Goal: Find specific page/section: Find specific page/section

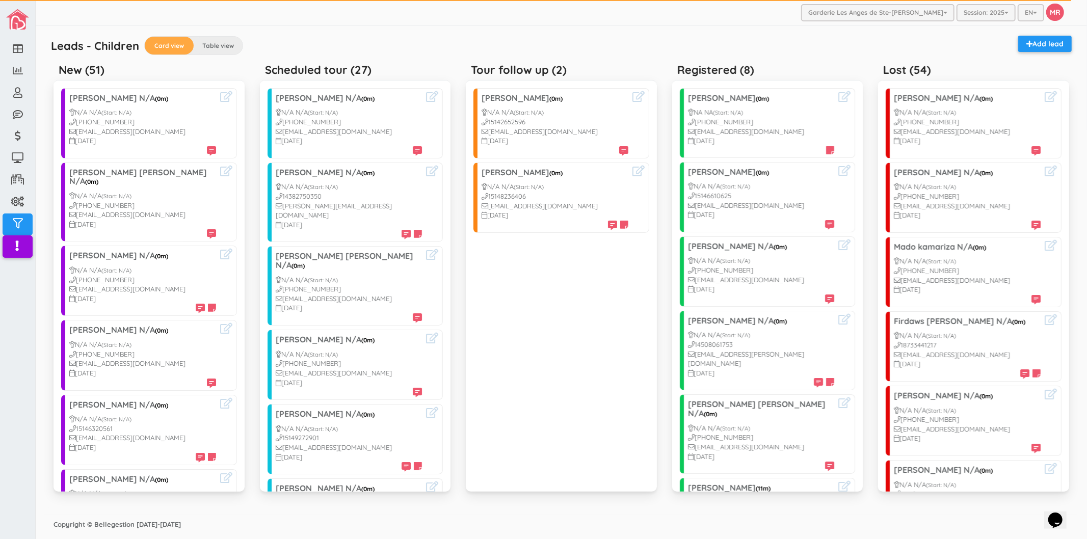
click at [518, 6] on div "Garderie Les Anges de Ste-[PERSON_NAME] Garderie Les Anges de Ste-[PERSON_NAME]…" at bounding box center [562, 12] width 1052 height 25
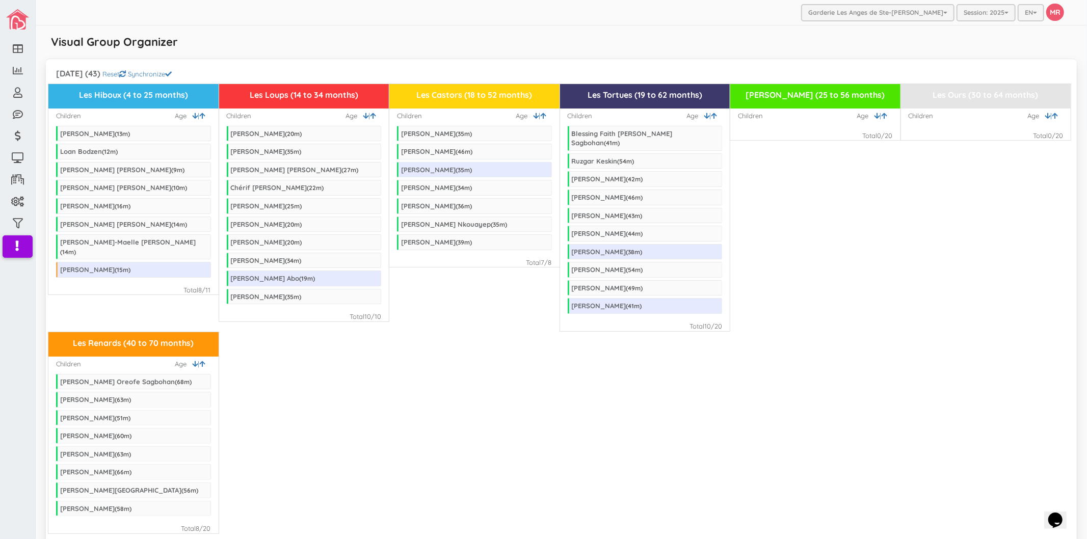
scroll to position [1863, 0]
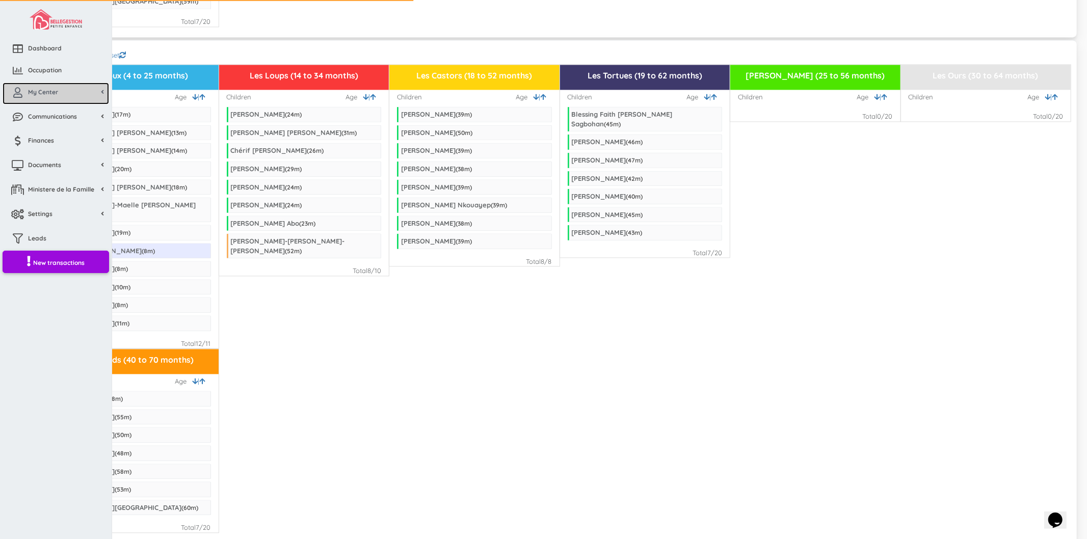
click at [31, 100] on link "My Center" at bounding box center [56, 94] width 107 height 22
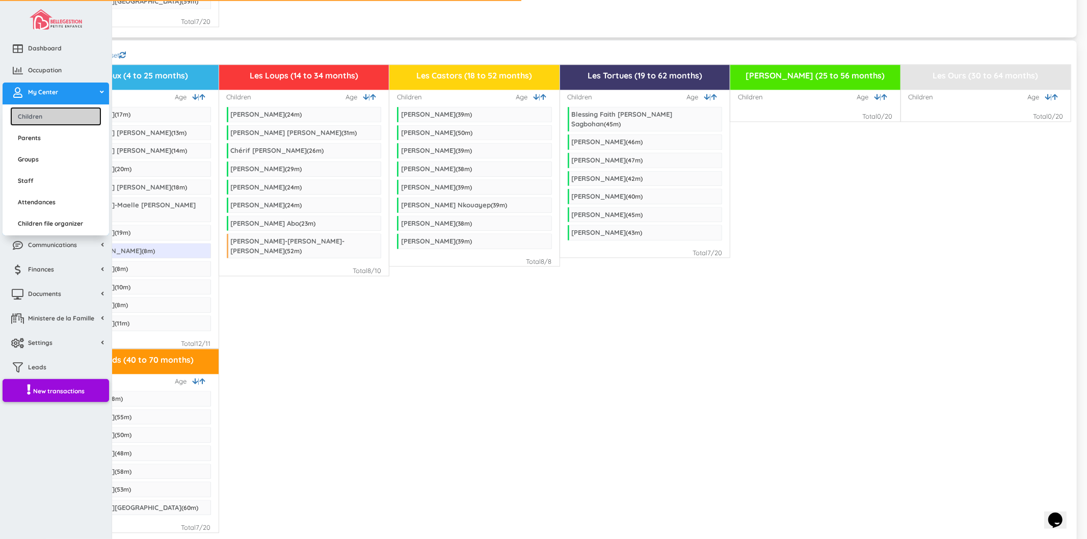
click at [38, 119] on link "Children" at bounding box center [55, 116] width 91 height 19
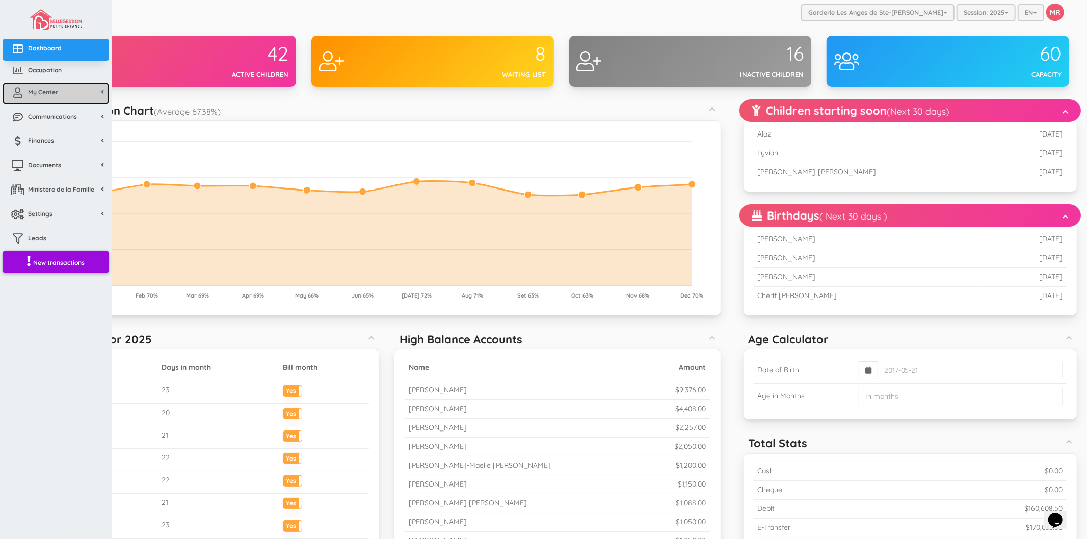
click at [26, 95] on icon at bounding box center [18, 93] width 20 height 10
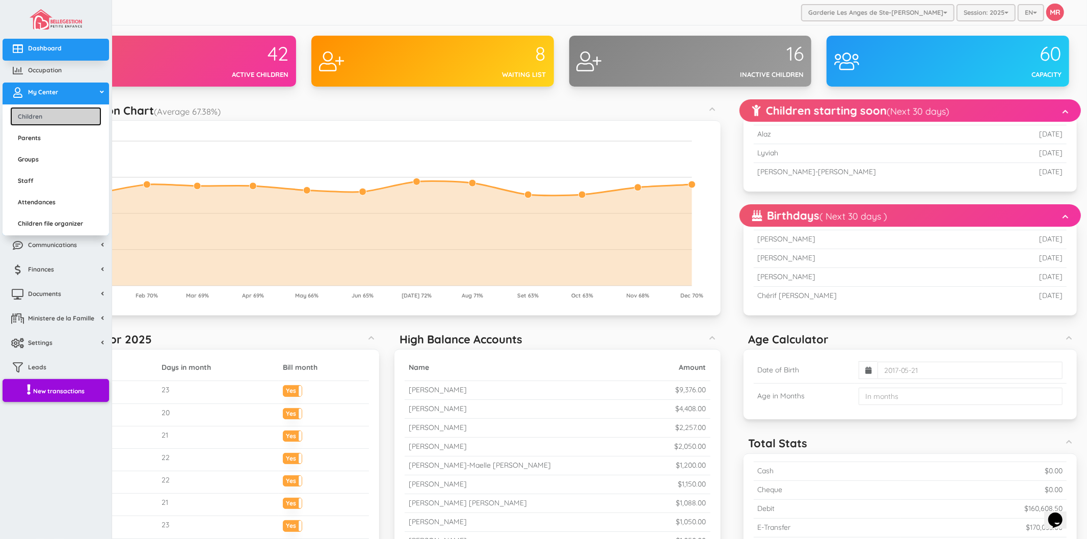
click at [40, 112] on link "Children" at bounding box center [55, 116] width 91 height 19
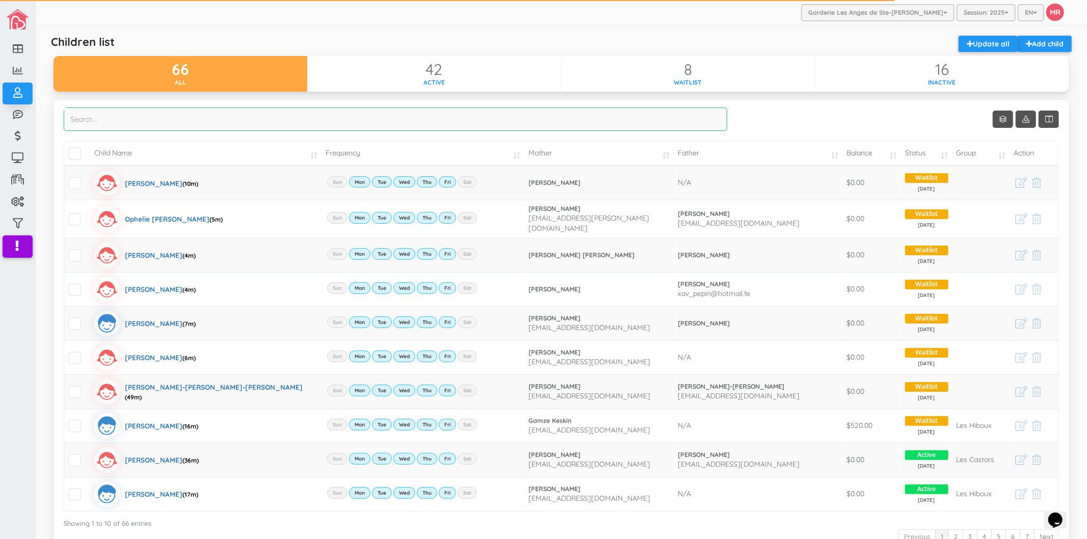
click at [166, 121] on input "search" at bounding box center [396, 119] width 664 height 23
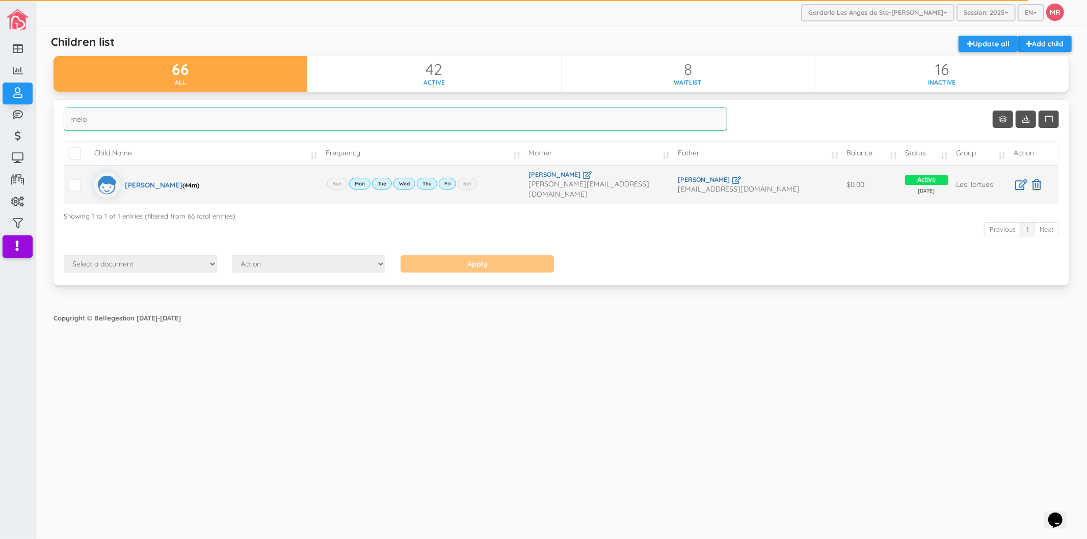
type input "melo"
click at [716, 177] on link "Alexandre Melo" at bounding box center [758, 179] width 161 height 9
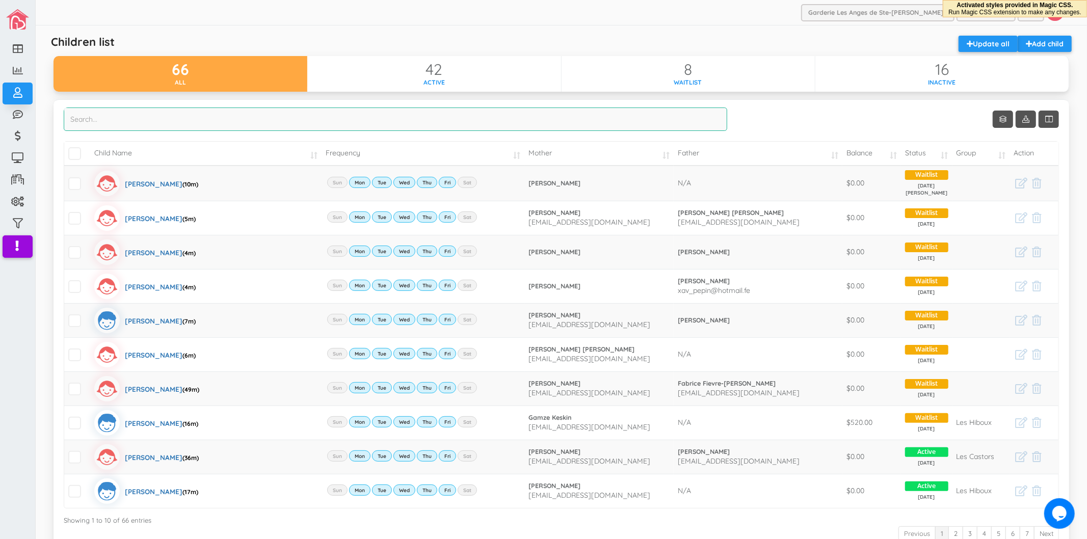
click at [429, 124] on input "search" at bounding box center [396, 119] width 664 height 23
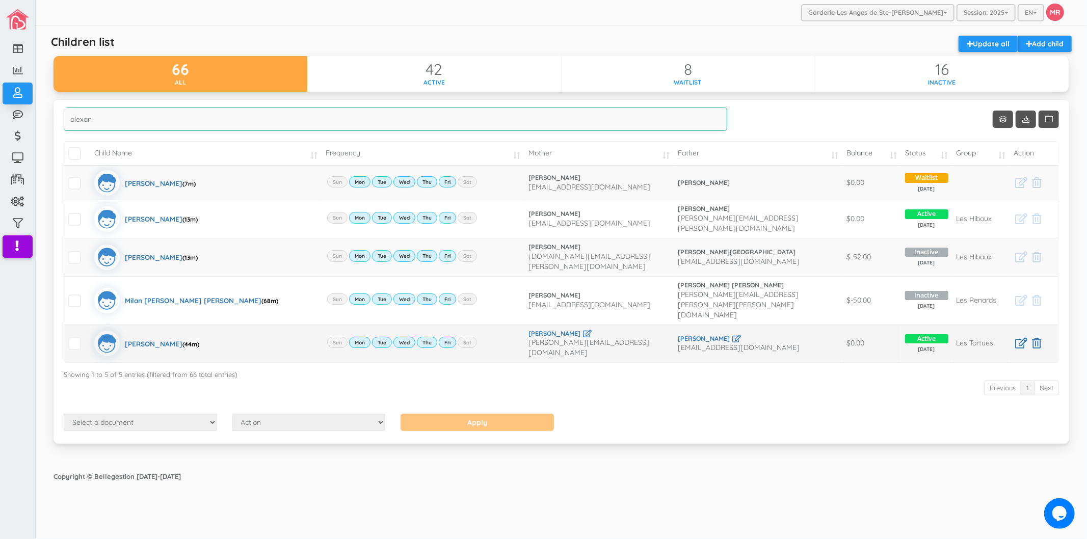
type input "alexan"
click at [711, 334] on link "[PERSON_NAME]" at bounding box center [758, 338] width 161 height 9
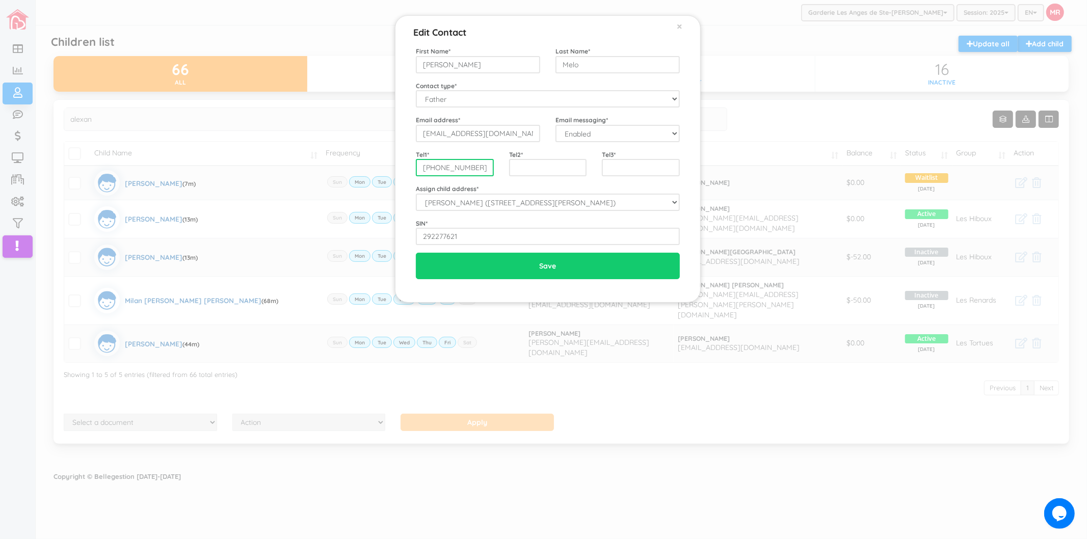
click at [467, 166] on input "[PHONE_NUMBER]" at bounding box center [455, 167] width 78 height 17
click at [724, 98] on div "Edit Contact × Close First Name * [PERSON_NAME] Last Name * Melo Contact type *…" at bounding box center [543, 269] width 1087 height 539
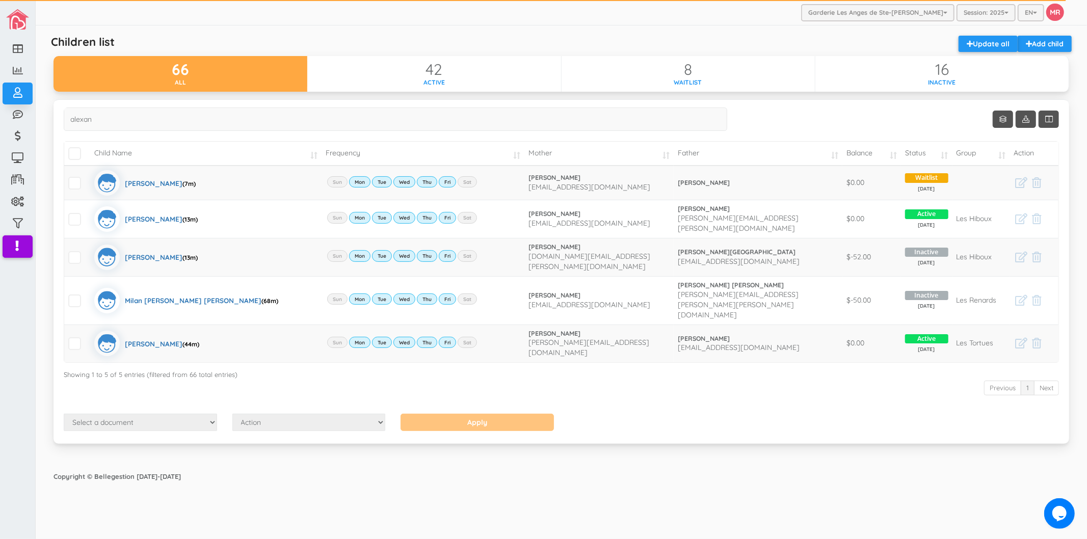
click at [585, 475] on div "Garderie Les Anges de Ste-[PERSON_NAME] Garderie Les Anges de Ste-[PERSON_NAME]…" at bounding box center [562, 269] width 1052 height 539
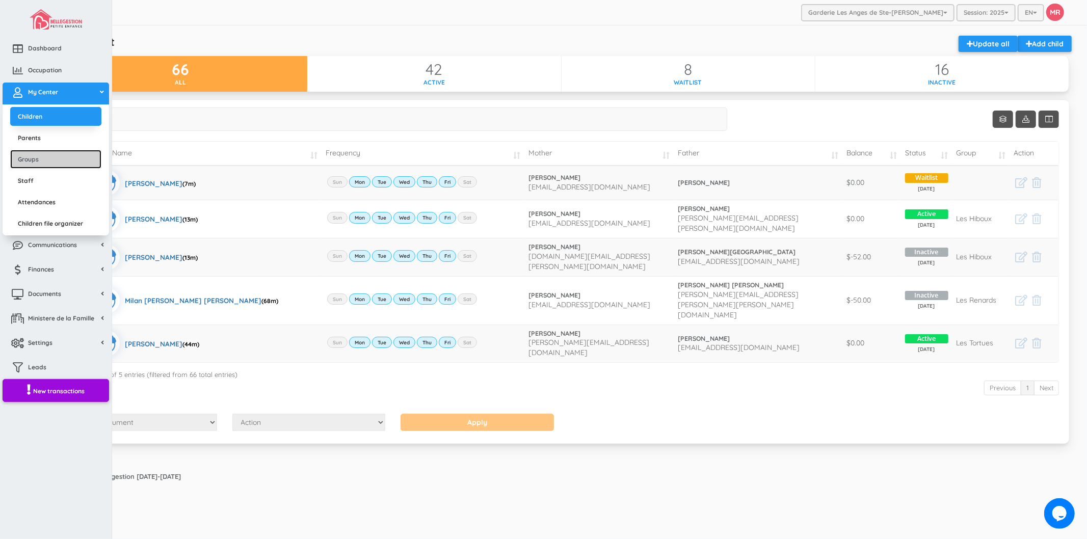
click at [48, 162] on link "Groups" at bounding box center [55, 159] width 91 height 19
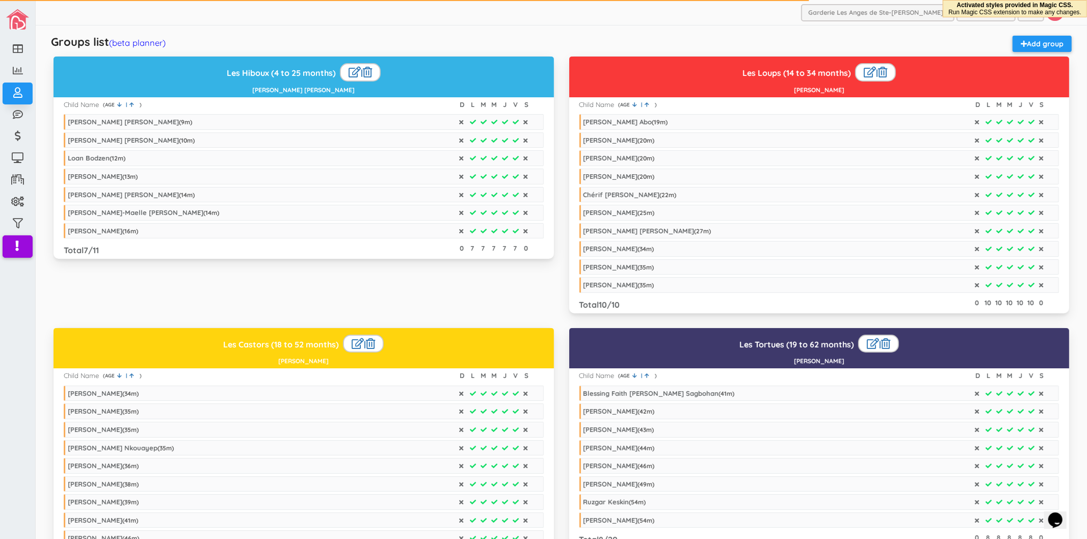
click at [135, 32] on div "Groups list (beta planner) Add group Les Hiboux (4 to 25 months) | [PERSON_NAME…" at bounding box center [561, 471] width 1026 height 881
click at [134, 38] on link "(beta planner)" at bounding box center [137, 42] width 57 height 11
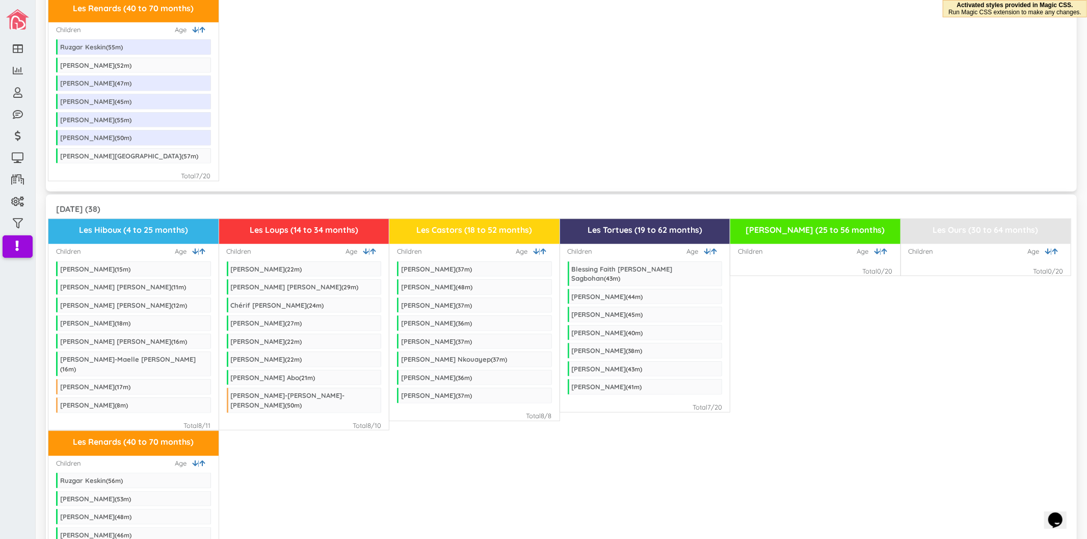
scroll to position [566, 0]
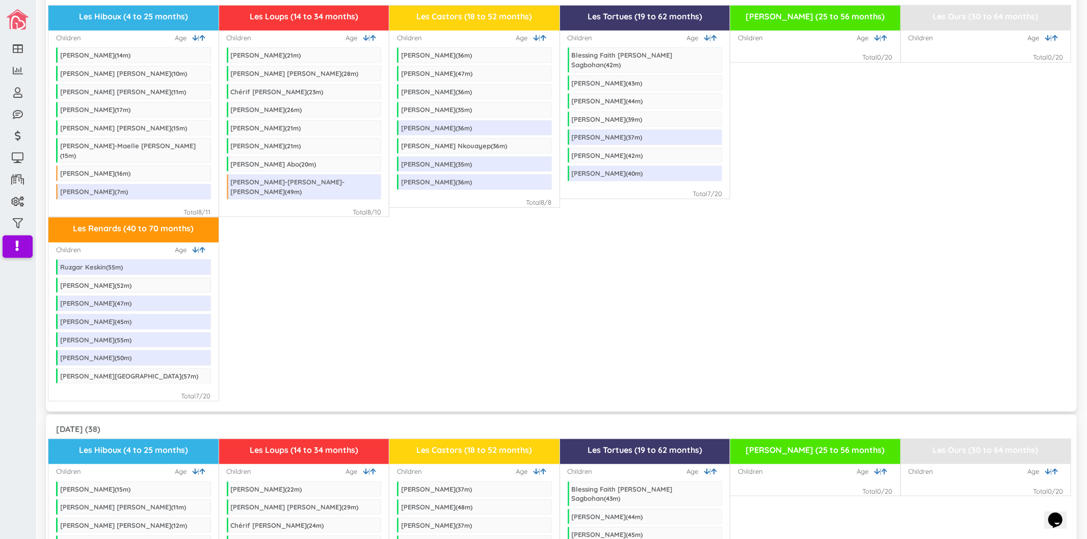
click at [906, 217] on div "Les Renards (40 to 70 months) Children | Age Ruzgar Keskin ( 55 m) Jeremie Quin…" at bounding box center [561, 309] width 1026 height 185
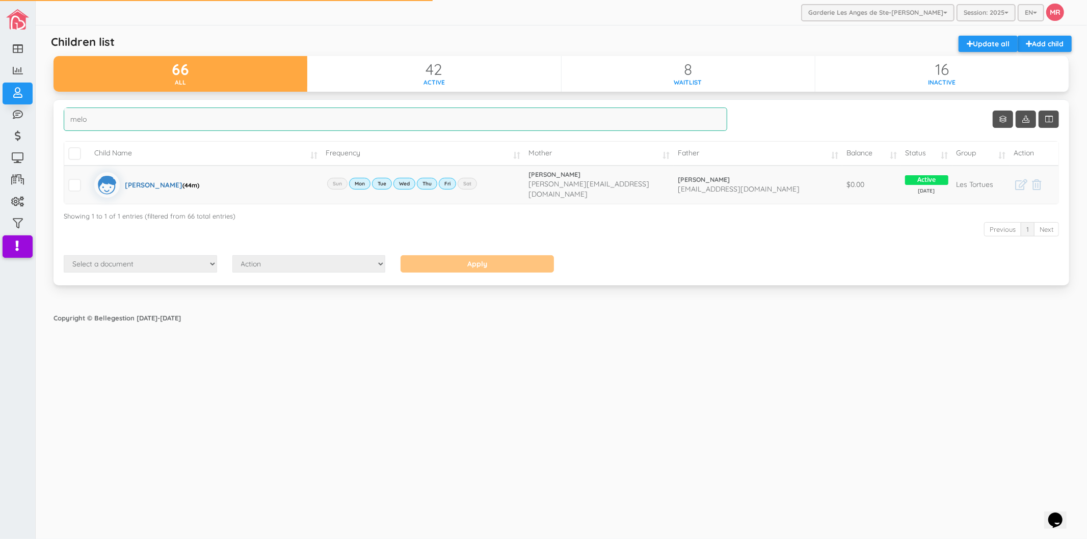
drag, startPoint x: 170, startPoint y: 121, endPoint x: 52, endPoint y: 121, distance: 117.7
click at [52, 121] on div "Show Columns Child Name Email Frequency Mother Father Appartment House [GEOGRAP…" at bounding box center [561, 198] width 1031 height 199
type input "flore"
click at [639, 374] on div "Garderie Les Anges de Ste-[PERSON_NAME] Garderie Les Anges de Ste-[PERSON_NAME]…" at bounding box center [562, 269] width 1052 height 539
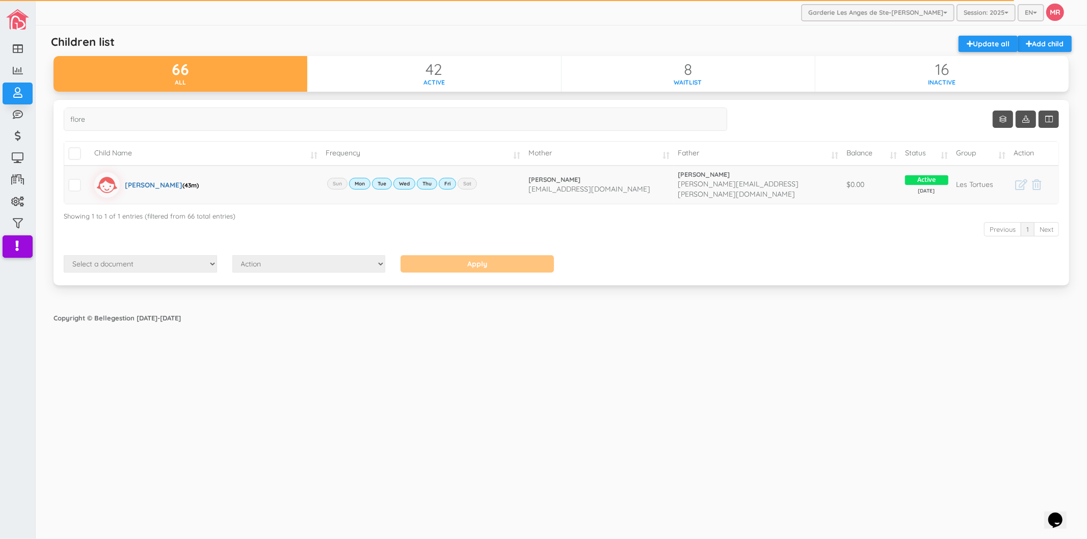
click at [615, 289] on div "Show Columns Child Name Email Frequency Mother Father Appartment House [GEOGRAP…" at bounding box center [561, 198] width 1031 height 199
click at [653, 446] on div "Garderie Les Anges de Ste-[PERSON_NAME] Garderie Les Anges de Ste-[PERSON_NAME]…" at bounding box center [562, 269] width 1052 height 539
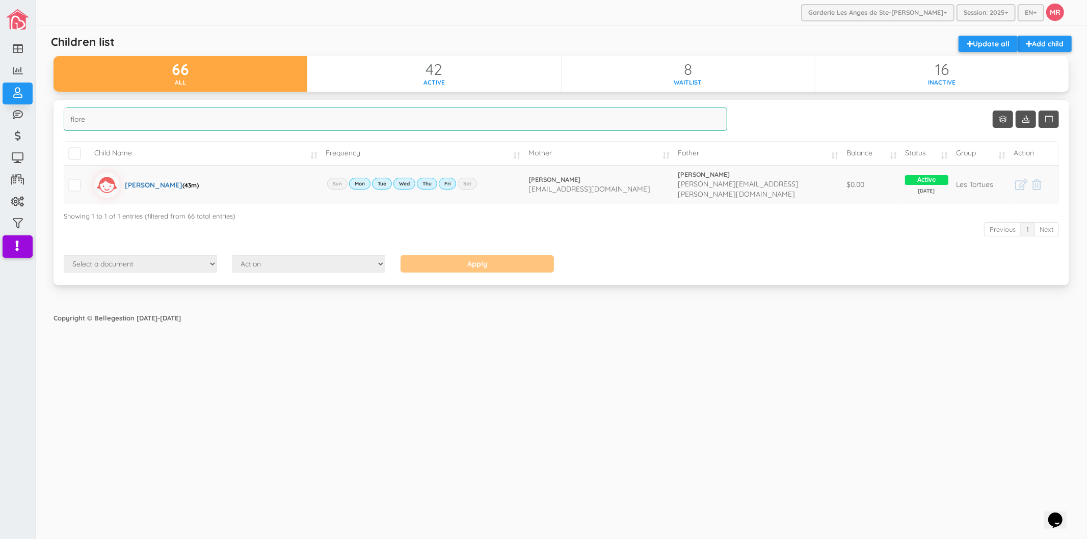
drag, startPoint x: 283, startPoint y: 129, endPoint x: 87, endPoint y: 133, distance: 196.3
click at [87, 133] on label "flore" at bounding box center [396, 123] width 664 height 31
click at [87, 131] on input "flore" at bounding box center [396, 119] width 664 height 23
drag, startPoint x: 138, startPoint y: 129, endPoint x: 47, endPoint y: 123, distance: 91.4
click at [47, 123] on div "Show Columns Child Name Email Frequency Mother Father Appartment House Number S…" at bounding box center [561, 198] width 1031 height 199
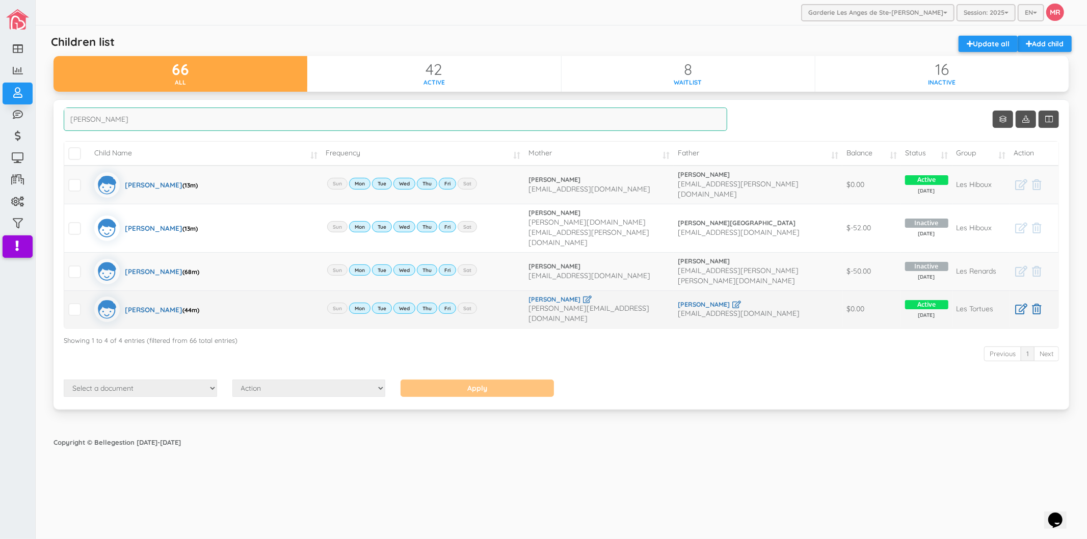
type input "alexandre"
click at [691, 300] on link "[PERSON_NAME]" at bounding box center [758, 304] width 161 height 9
